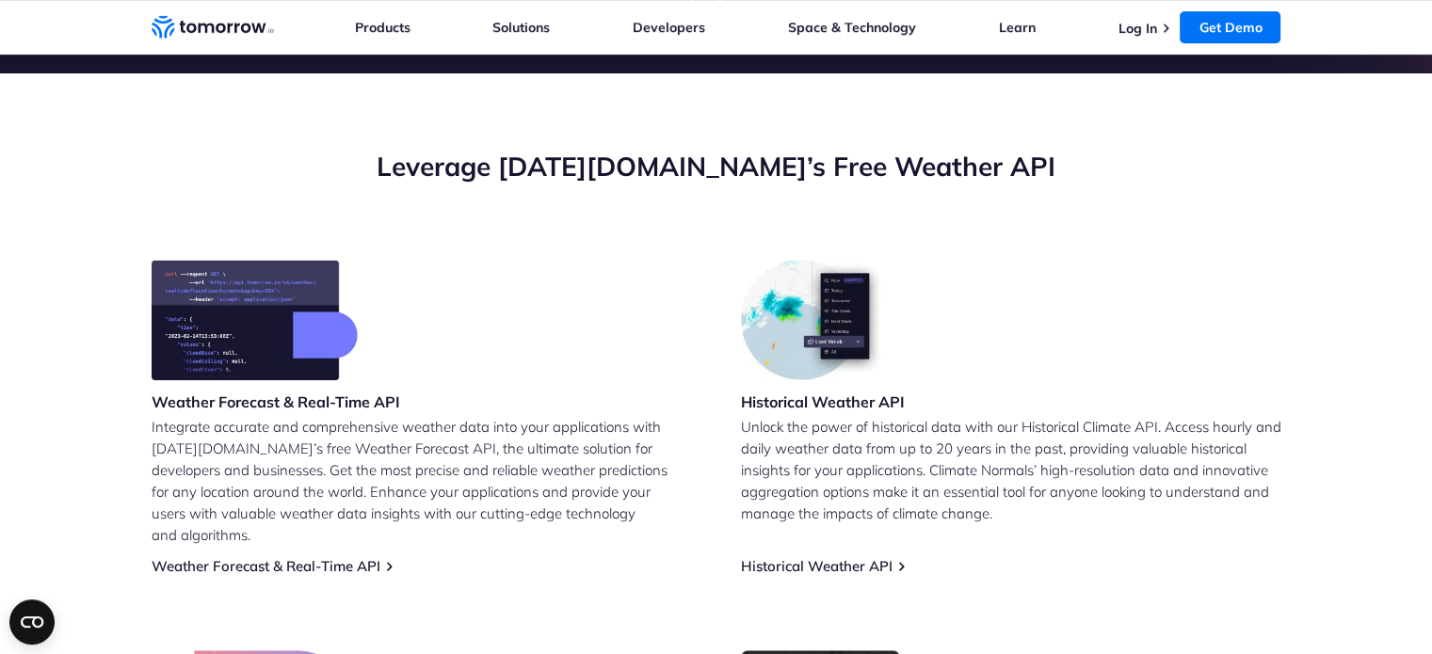
click at [280, 345] on img at bounding box center [255, 320] width 206 height 120
click at [260, 441] on p "Integrate accurate and comprehensive weather data into your applications with […" at bounding box center [422, 481] width 540 height 130
click at [249, 557] on link "Weather Forecast & Real-Time API" at bounding box center [266, 566] width 229 height 18
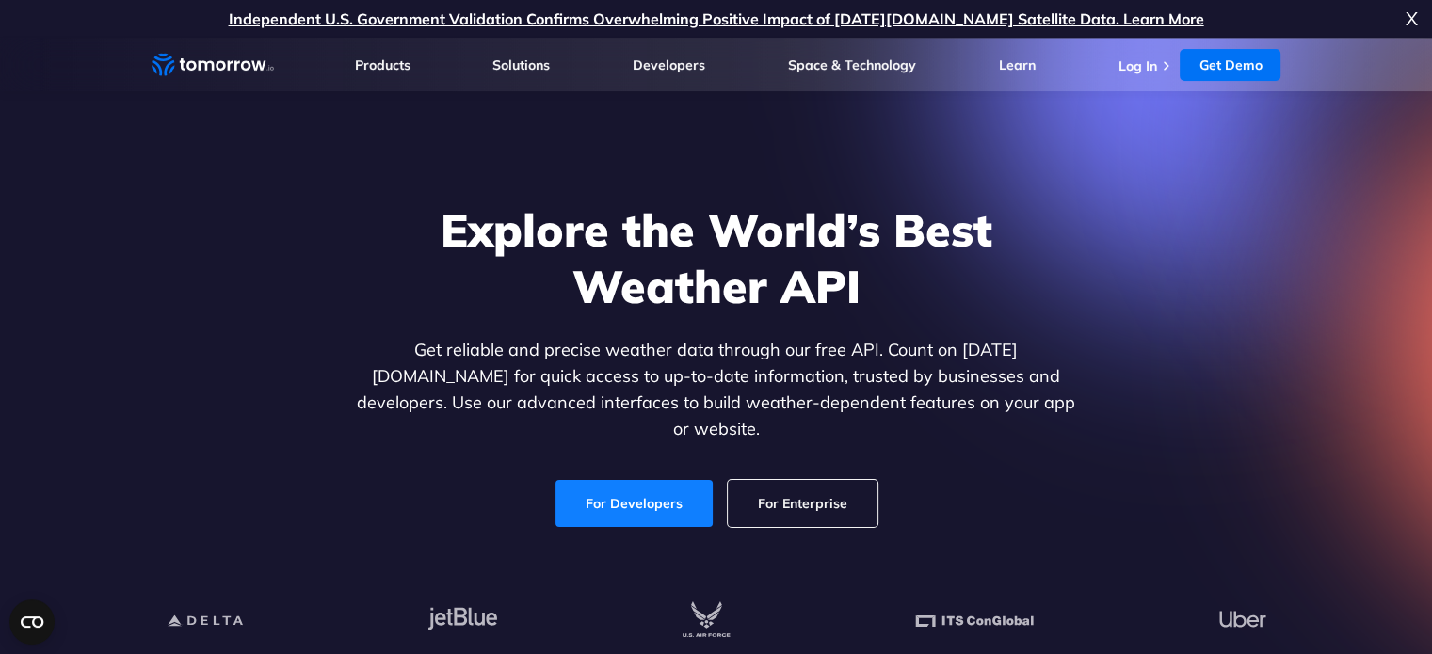
click at [643, 480] on link "For Developers" at bounding box center [633, 503] width 157 height 47
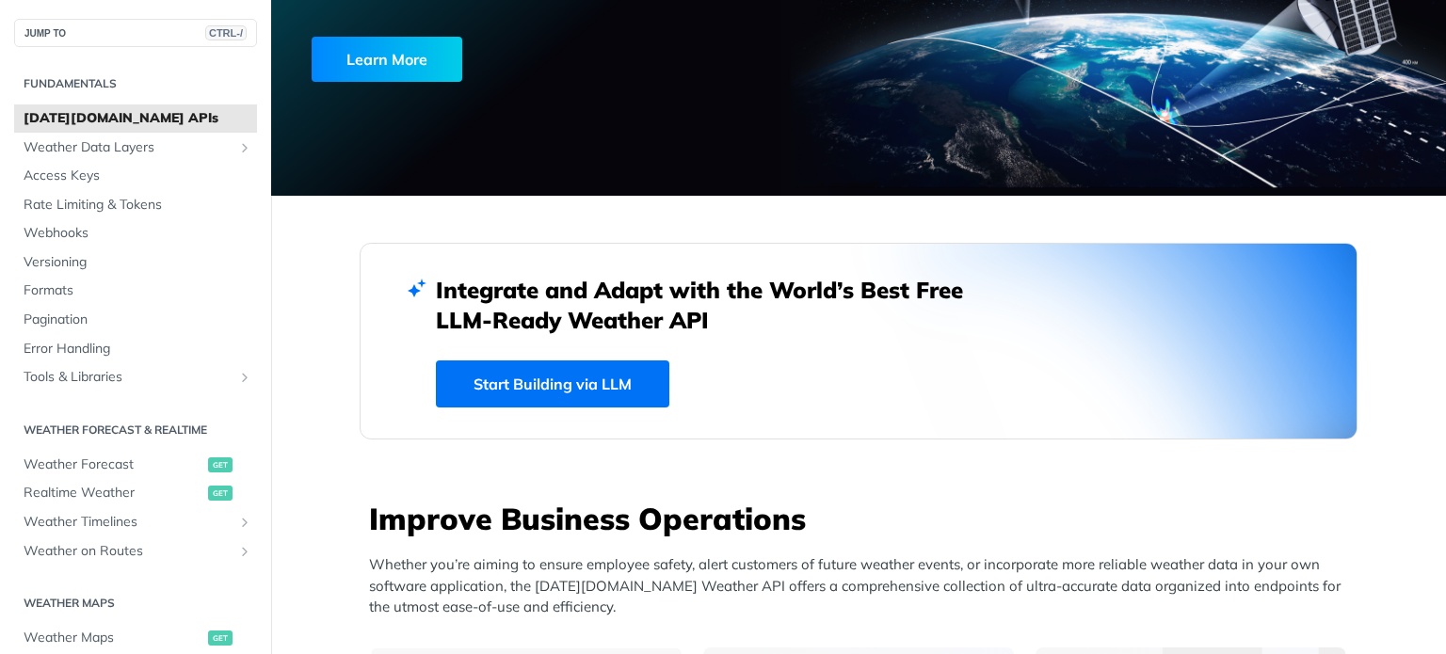
scroll to position [274, 0]
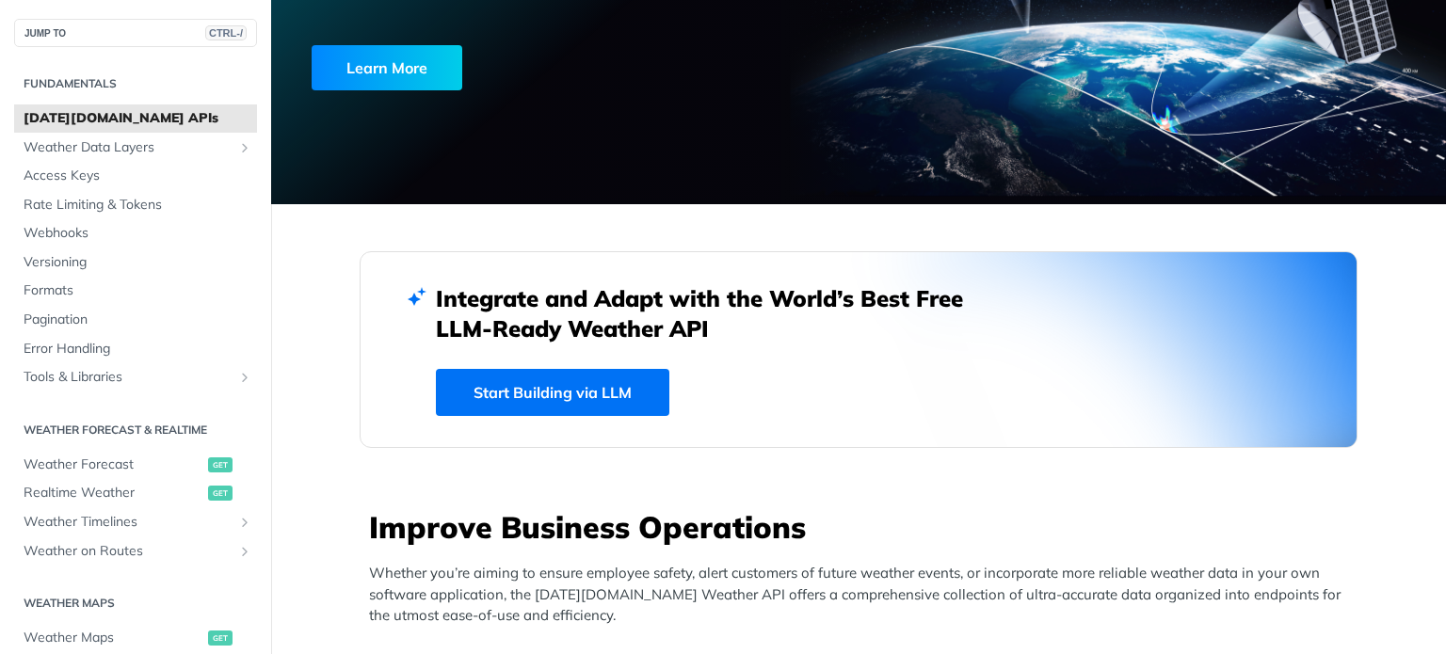
click at [535, 400] on link "Start Building via LLM" at bounding box center [552, 392] width 233 height 47
